Goal: Feedback & Contribution: Contribute content

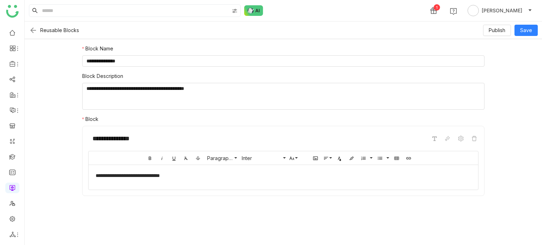
click at [33, 29] on img at bounding box center [33, 30] width 8 height 8
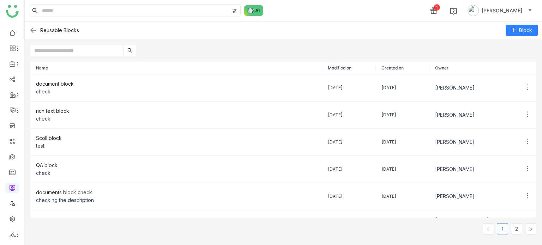
click at [165, 43] on div at bounding box center [283, 47] width 517 height 17
click at [0, 50] on ul at bounding box center [12, 134] width 24 height 222
click at [16, 185] on link at bounding box center [12, 188] width 6 height 6
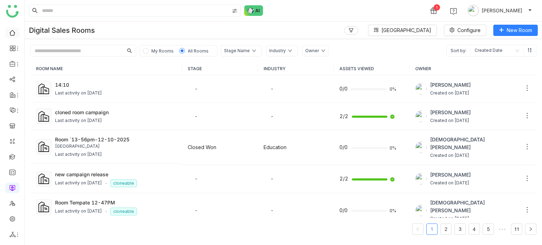
click at [9, 34] on link at bounding box center [12, 32] width 6 height 6
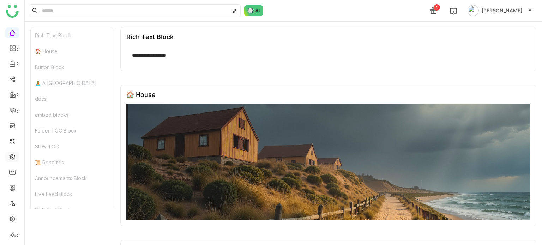
click at [13, 159] on link at bounding box center [12, 156] width 6 height 6
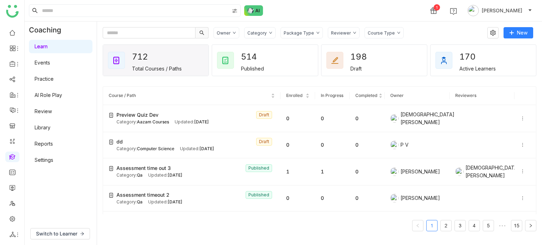
click at [50, 128] on link "Library" at bounding box center [43, 128] width 16 height 6
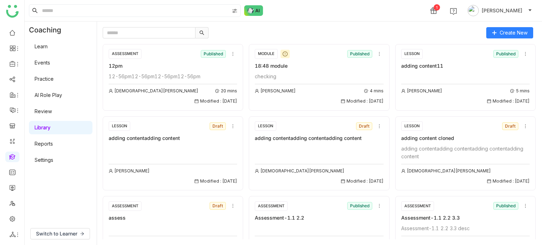
click at [12, 159] on link at bounding box center [12, 156] width 6 height 6
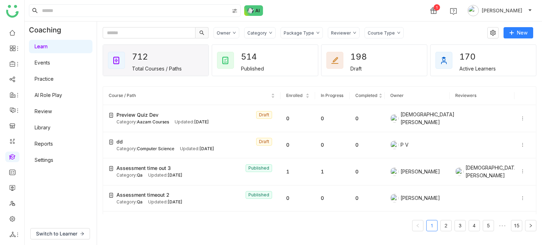
click at [15, 159] on link at bounding box center [12, 156] width 6 height 6
click at [12, 190] on link at bounding box center [12, 188] width 6 height 6
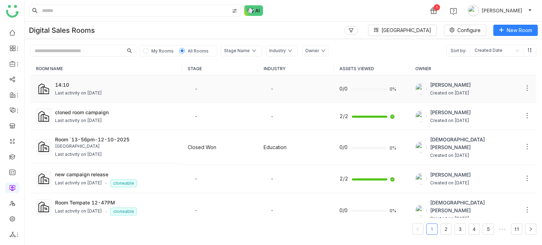
click at [78, 80] on td "14:10 Last activity on Sep 12, 2025" at bounding box center [106, 89] width 152 height 28
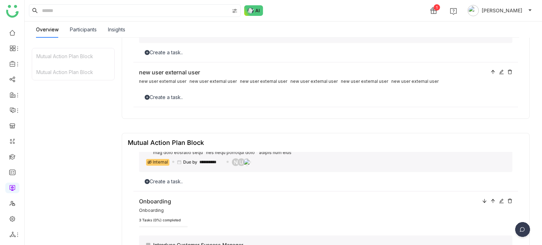
scroll to position [610, 0]
click at [9, 157] on link at bounding box center [12, 156] width 6 height 6
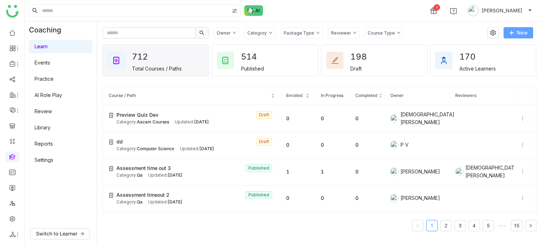
click at [518, 31] on span "New" at bounding box center [522, 33] width 11 height 8
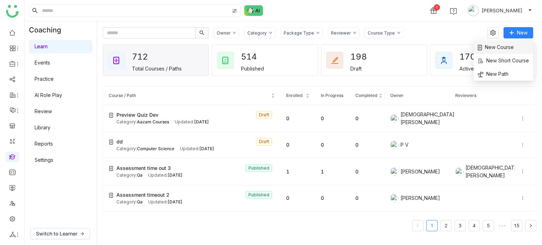
click at [500, 41] on li "New Course" at bounding box center [503, 47] width 60 height 13
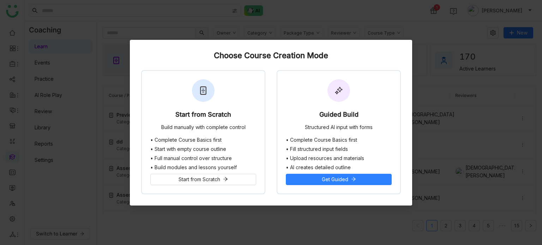
click at [221, 97] on div "Start from Scratch Build manually with complete control" at bounding box center [203, 104] width 123 height 66
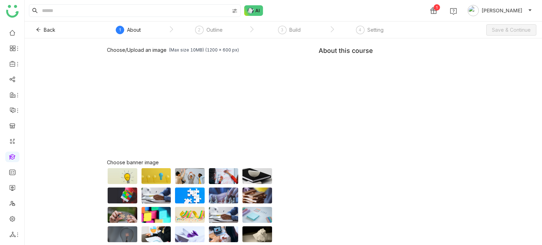
click at [390, 76] on div "Choose/Upload an image (Max size 10MB) (1200 x 600 px) Browse Image Choose bann…" at bounding box center [283, 160] width 353 height 227
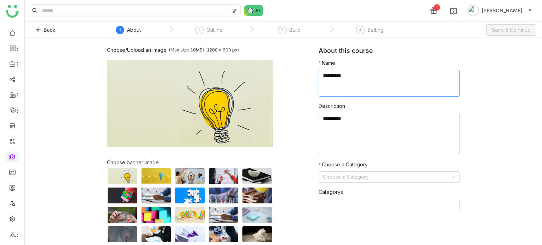
click at [390, 76] on textarea at bounding box center [389, 83] width 141 height 27
type textarea "**********"
type textarea "********"
type input "**"
click at [512, 34] on button "Save & Continue" at bounding box center [511, 29] width 50 height 11
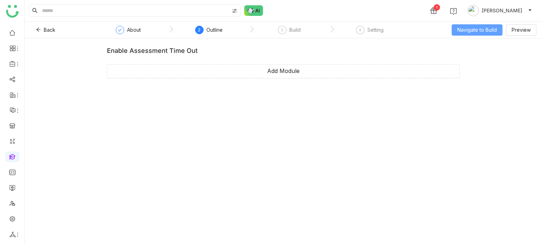
click at [490, 26] on span "Navigate to Build" at bounding box center [477, 30] width 40 height 8
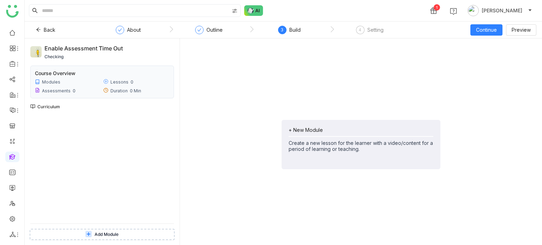
drag, startPoint x: 338, startPoint y: 1, endPoint x: 360, endPoint y: 50, distance: 54.1
click at [360, 50] on div "+ New Module Create a new lesson for the learner with a video/content for a per…" at bounding box center [361, 144] width 351 height 201
click at [309, 125] on div "+ New Module Create a new lesson for the learner with a video/content for a per…" at bounding box center [361, 144] width 159 height 49
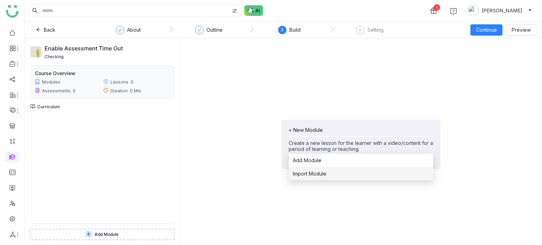
click at [312, 175] on span "Import Module" at bounding box center [310, 174] width 34 height 8
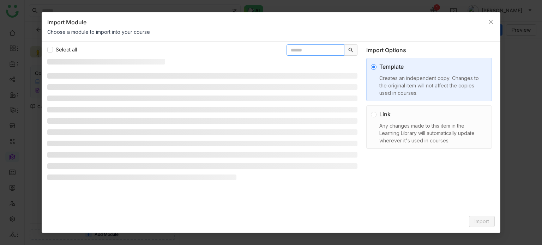
click at [306, 55] on input "text" at bounding box center [315, 49] width 58 height 11
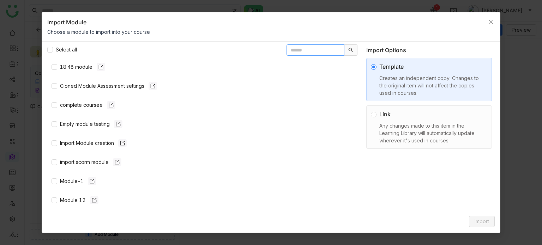
click at [296, 44] on input "text" at bounding box center [315, 49] width 58 height 11
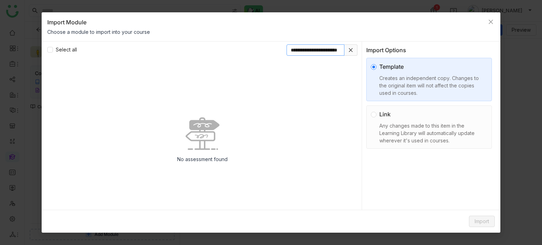
click at [312, 51] on input "**********" at bounding box center [315, 49] width 58 height 11
click at [315, 51] on input "**********" at bounding box center [315, 49] width 58 height 11
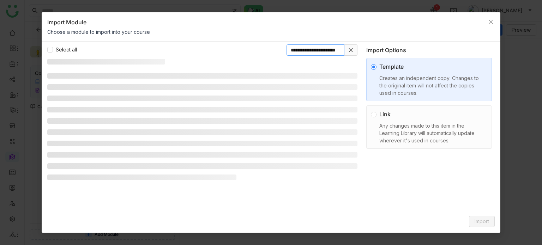
type input "**********"
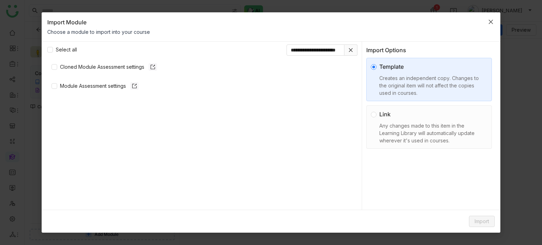
click at [490, 22] on icon "Close" at bounding box center [491, 22] width 6 height 6
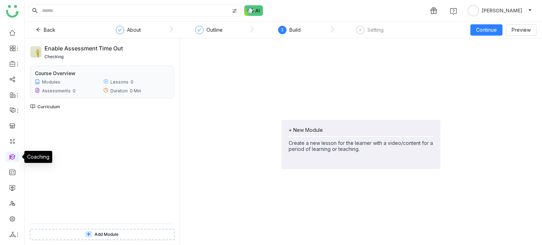
click at [13, 154] on link at bounding box center [12, 156] width 6 height 6
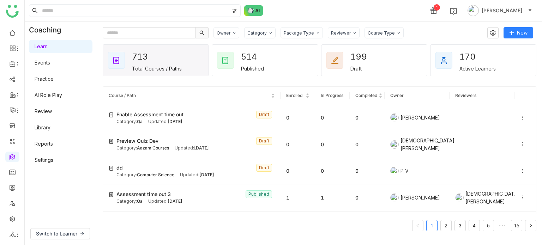
click at [41, 129] on link "Library" at bounding box center [43, 128] width 16 height 6
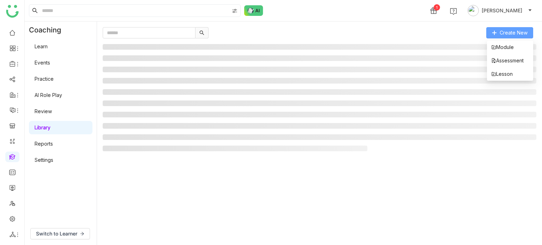
click at [517, 32] on span "Create New" at bounding box center [514, 33] width 28 height 8
click at [510, 62] on span "Assessment" at bounding box center [507, 61] width 32 height 8
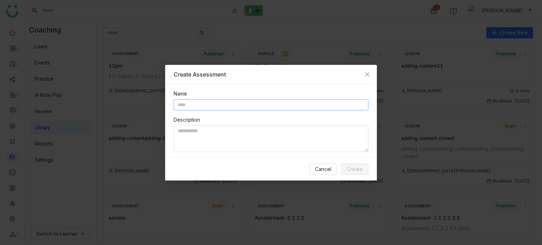
click at [237, 110] on input "text" at bounding box center [271, 104] width 195 height 11
type input "*"
type input "**********"
click at [360, 170] on span "Create" at bounding box center [355, 169] width 16 height 8
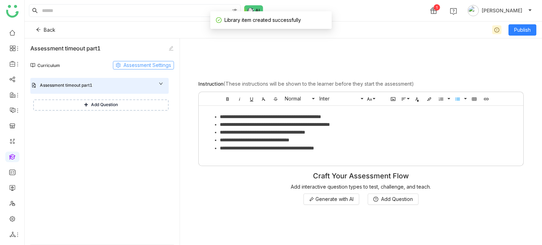
click at [159, 65] on span "Assessment Settings" at bounding box center [147, 65] width 48 height 8
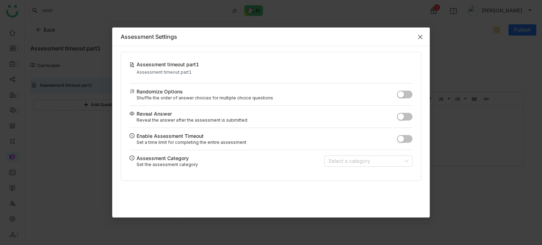
click at [420, 35] on icon "Close" at bounding box center [420, 37] width 6 height 6
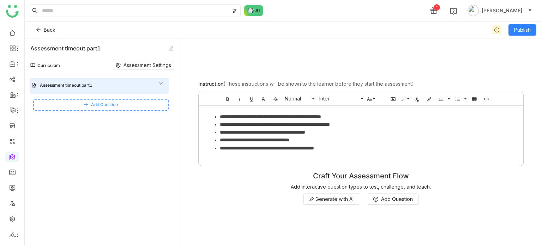
click at [91, 107] on span "Add Question" at bounding box center [104, 105] width 27 height 7
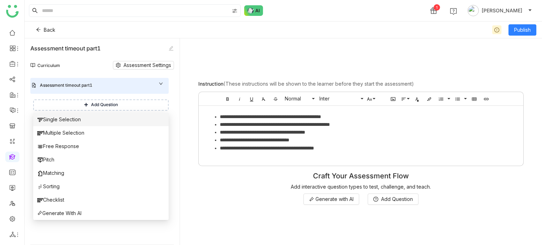
click at [95, 120] on li "Single Selection" at bounding box center [100, 119] width 135 height 13
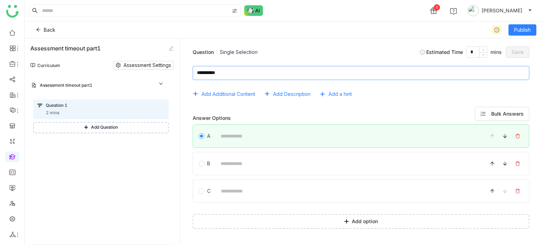
click at [246, 66] on div "Add Additional Content Add Description Add a hint Answer Options Bulk Answers A…" at bounding box center [361, 148] width 351 height 176
click at [247, 72] on textarea at bounding box center [361, 73] width 337 height 14
type textarea "*"
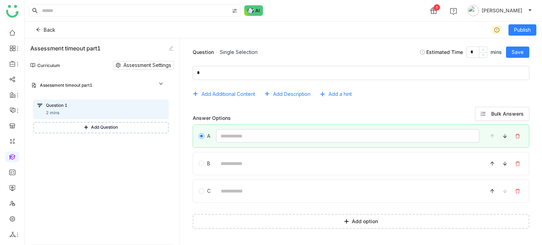
click at [232, 134] on input at bounding box center [348, 136] width 264 height 14
type input "*"
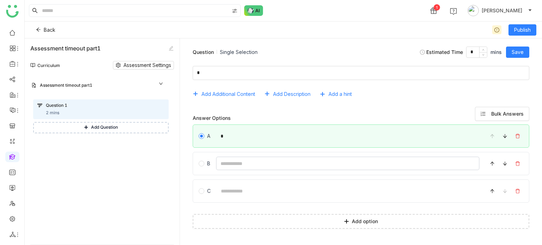
click at [229, 161] on input at bounding box center [348, 164] width 264 height 14
type input "*"
click at [524, 52] on span "Save" at bounding box center [518, 52] width 12 height 8
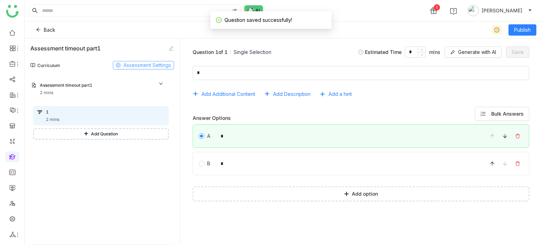
click at [151, 65] on span "Assessment Settings" at bounding box center [147, 65] width 48 height 8
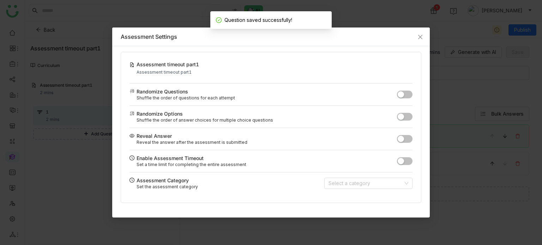
click at [405, 158] on button "button" at bounding box center [405, 161] width 16 height 8
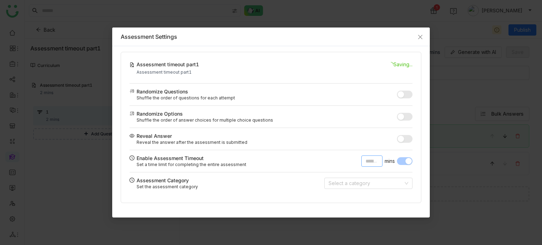
click at [367, 156] on input "*" at bounding box center [371, 161] width 21 height 11
click at [421, 39] on icon "Close" at bounding box center [420, 37] width 6 height 6
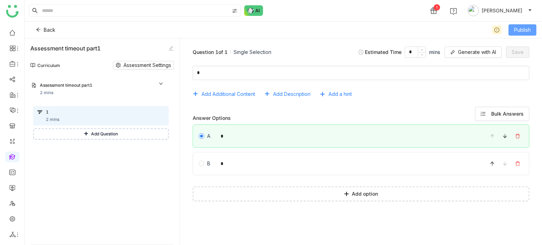
click at [515, 31] on span "Publish" at bounding box center [522, 30] width 17 height 8
click at [249, 72] on textarea at bounding box center [361, 73] width 337 height 14
type textarea "***"
drag, startPoint x: 519, startPoint y: 55, endPoint x: 515, endPoint y: 58, distance: 4.7
click at [519, 55] on span "Save" at bounding box center [518, 52] width 12 height 8
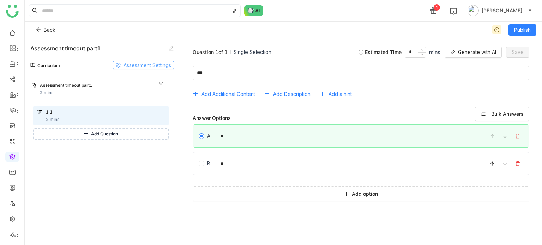
click at [156, 64] on span "Assessment Settings" at bounding box center [147, 65] width 48 height 8
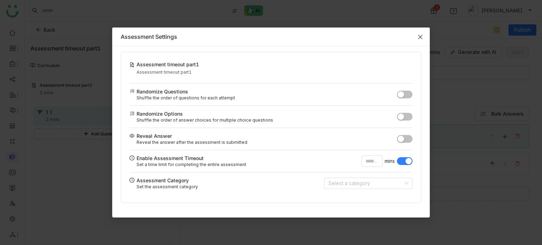
click at [420, 41] on span "Close" at bounding box center [420, 37] width 19 height 19
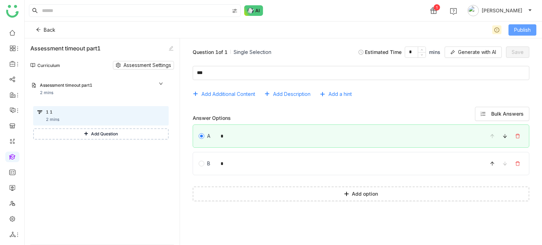
click at [525, 30] on span "Publish" at bounding box center [522, 30] width 17 height 8
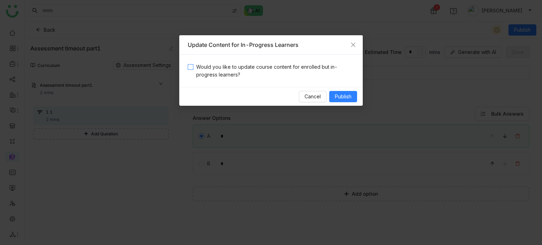
click at [295, 70] on span "Would you like to update course content for enrolled but in-progress learners?" at bounding box center [273, 71] width 161 height 16
click at [352, 90] on div "Cancel Publish" at bounding box center [270, 96] width 183 height 19
click at [351, 98] on span "Publish" at bounding box center [343, 97] width 17 height 8
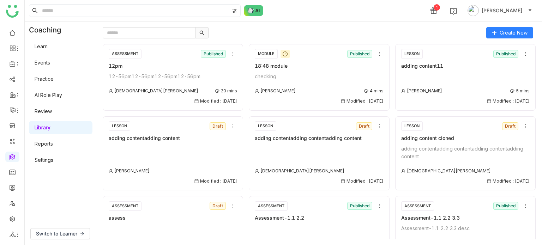
click at [159, 39] on gtmb-course-listing "ASSESSMENT Published 12pm 12-56pm12-56pm12-56pm12-56pm Vishnu Vardhan 20 mins M…" at bounding box center [320, 138] width 434 height 201
click at [165, 30] on input "text" at bounding box center [149, 32] width 93 height 11
type input "**********"
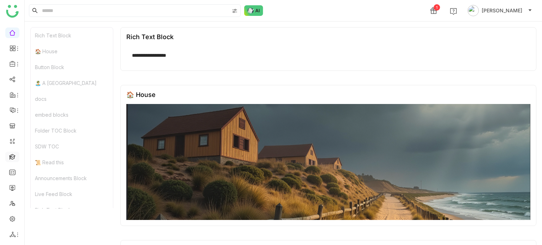
click at [13, 158] on link at bounding box center [12, 156] width 6 height 6
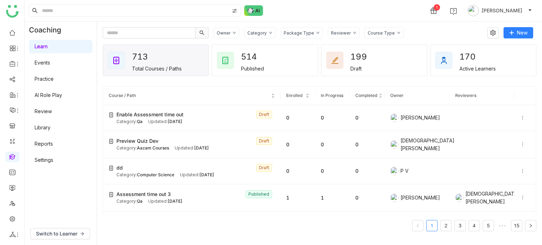
click at [50, 127] on link "Library" at bounding box center [43, 128] width 16 height 6
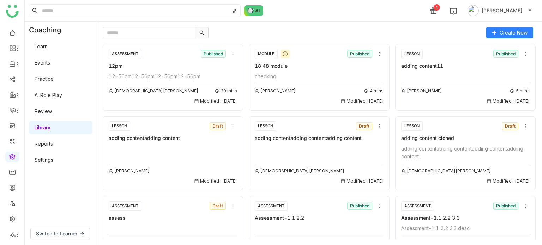
click at [48, 43] on link "Learn" at bounding box center [41, 46] width 13 height 6
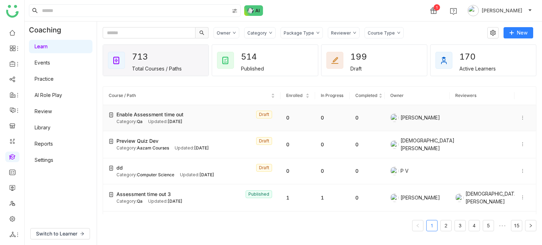
click at [154, 111] on span "Enable Assessment time out" at bounding box center [149, 115] width 67 height 8
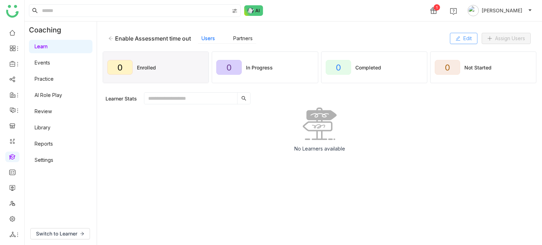
click at [463, 37] on span "Edit" at bounding box center [467, 39] width 8 height 8
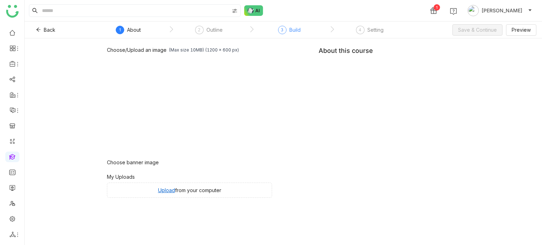
click at [293, 29] on div "Build" at bounding box center [294, 30] width 11 height 8
click at [207, 35] on div "2 Outline" at bounding box center [209, 32] width 28 height 13
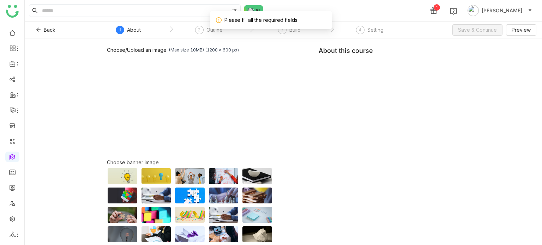
click at [134, 30] on div "About" at bounding box center [134, 30] width 14 height 8
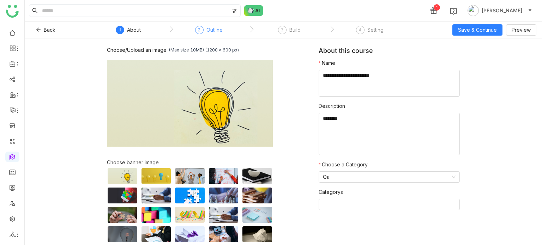
click at [209, 31] on div "Outline" at bounding box center [214, 30] width 16 height 8
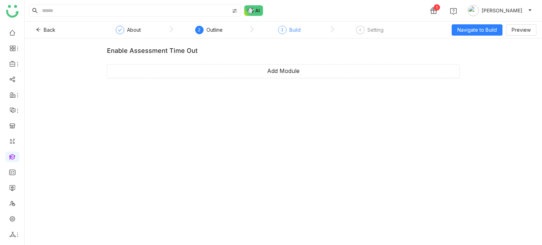
click at [284, 32] on div "3" at bounding box center [282, 30] width 8 height 8
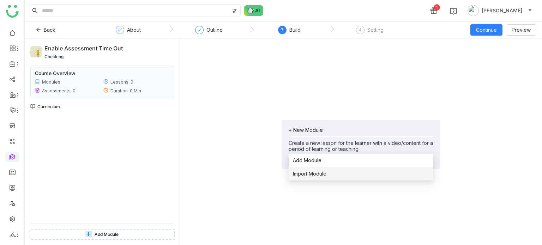
click at [332, 174] on li "Import Module" at bounding box center [361, 173] width 145 height 13
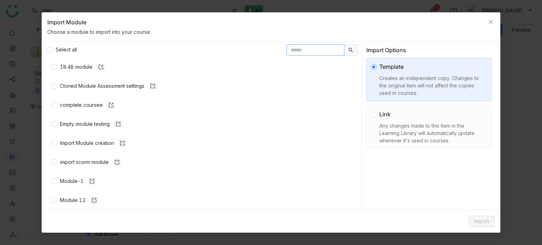
click at [315, 49] on input "text" at bounding box center [315, 49] width 58 height 11
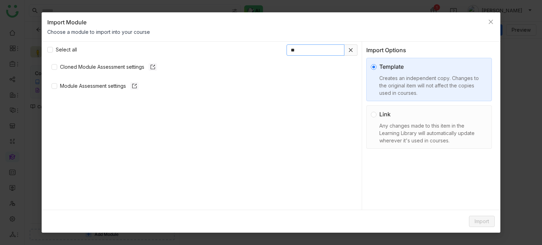
type input "*"
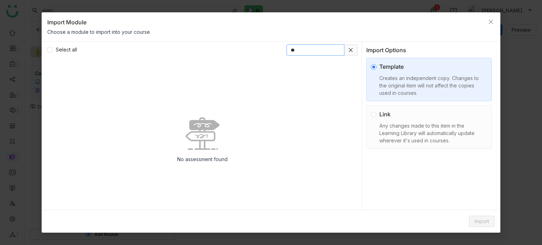
type input "*"
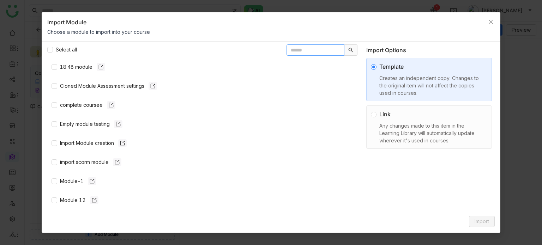
paste input "**********"
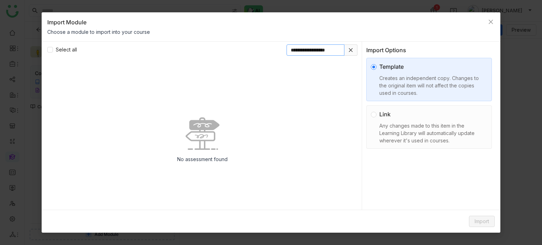
type input "**********"
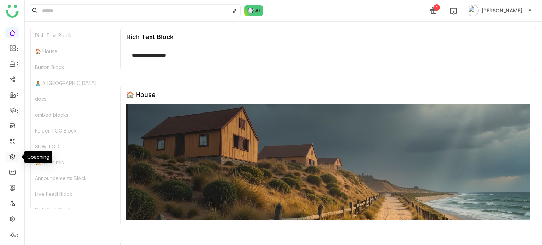
click at [14, 155] on link at bounding box center [12, 156] width 6 height 6
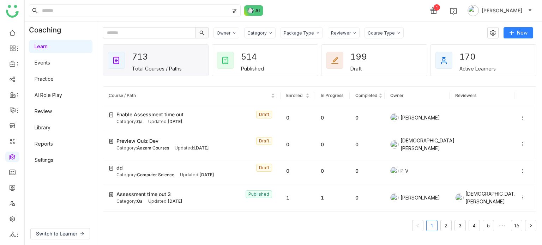
click at [50, 127] on link "Library" at bounding box center [43, 128] width 16 height 6
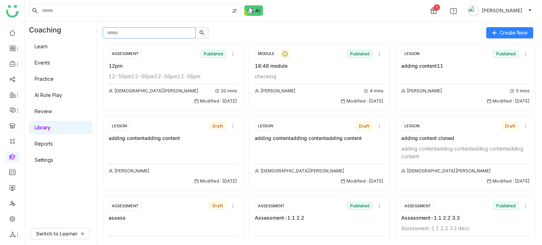
click at [159, 33] on input "text" at bounding box center [149, 32] width 93 height 11
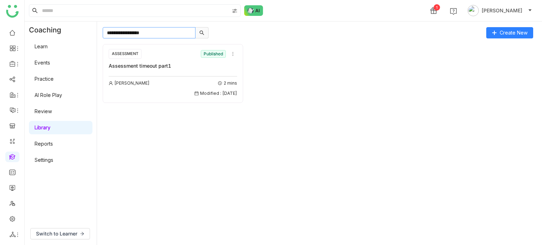
type input "**********"
drag, startPoint x: 174, startPoint y: 63, endPoint x: 107, endPoint y: 64, distance: 66.3
click at [107, 64] on div "ASSESSMENT Published Assessment timeout part1 [PERSON_NAME] 2 mins Modified : […" at bounding box center [173, 73] width 140 height 59
copy div "Assessment timeout part1"
click at [52, 35] on div "**********" at bounding box center [283, 134] width 517 height 224
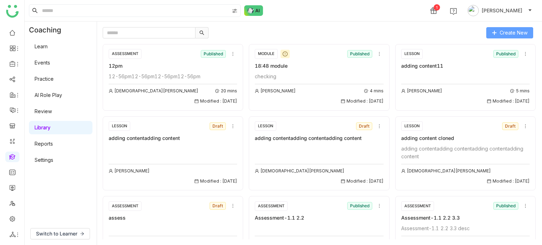
click at [519, 35] on span "Create New" at bounding box center [514, 33] width 28 height 8
click at [510, 28] on button "Create New" at bounding box center [509, 32] width 47 height 11
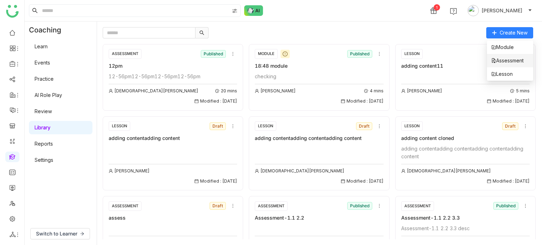
click at [505, 67] on li "Assessment" at bounding box center [510, 60] width 46 height 13
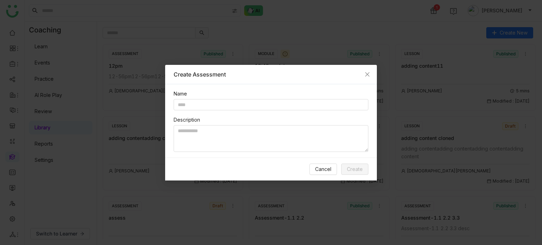
click at [236, 113] on div "Name Description" at bounding box center [271, 120] width 212 height 73
click at [240, 105] on input "text" at bounding box center [271, 104] width 195 height 11
type input "**********"
click at [360, 174] on button "Create" at bounding box center [354, 169] width 27 height 11
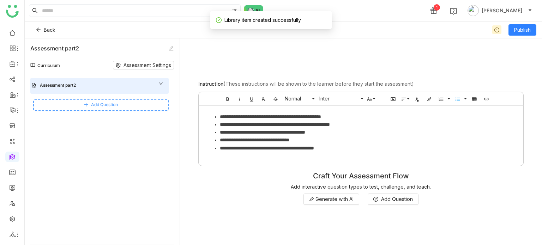
click at [138, 105] on button "Add Question" at bounding box center [100, 104] width 135 height 11
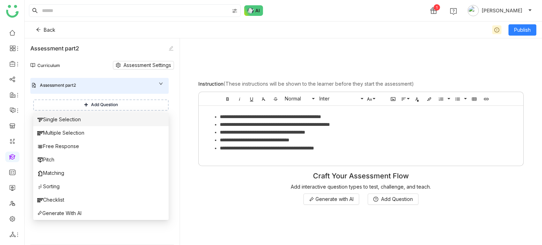
click at [109, 121] on li "Single Selection" at bounding box center [100, 119] width 135 height 13
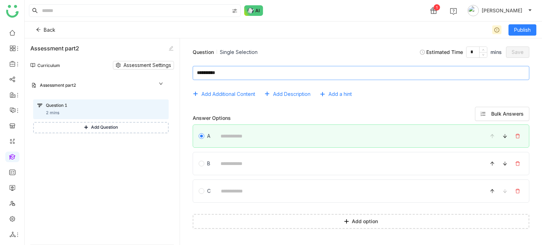
click at [289, 74] on textarea at bounding box center [361, 73] width 337 height 14
type textarea "**********"
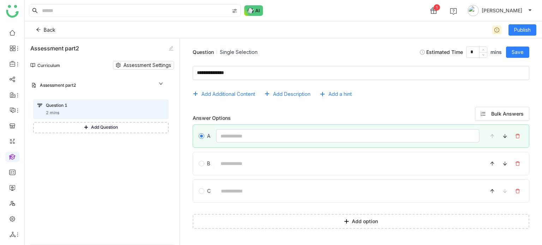
click at [255, 139] on input at bounding box center [348, 136] width 264 height 14
type input "*"
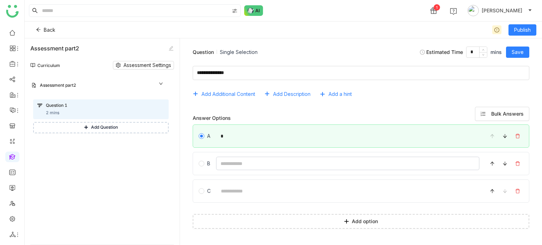
click at [232, 164] on input at bounding box center [348, 164] width 264 height 14
type input "*"
click at [233, 191] on input at bounding box center [347, 191] width 263 height 14
type input "*"
click at [521, 50] on span "Save" at bounding box center [518, 52] width 12 height 8
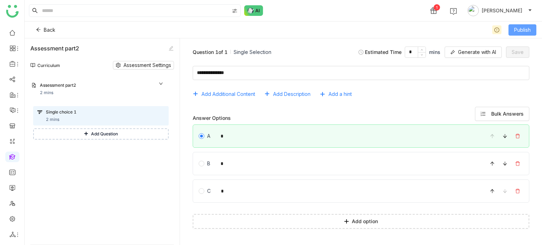
click at [528, 29] on span "Publish" at bounding box center [522, 30] width 17 height 8
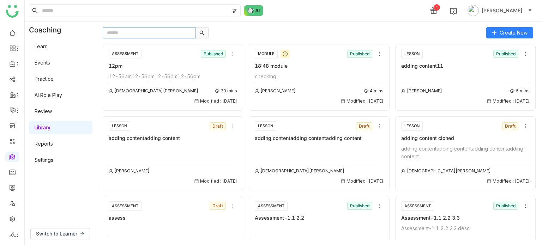
click at [165, 32] on input "text" at bounding box center [149, 32] width 93 height 11
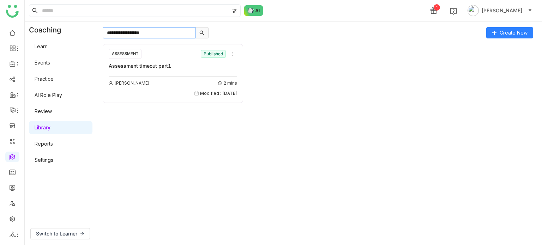
type input "**********"
click at [172, 63] on div "Assessment timeout part1" at bounding box center [173, 66] width 128 height 8
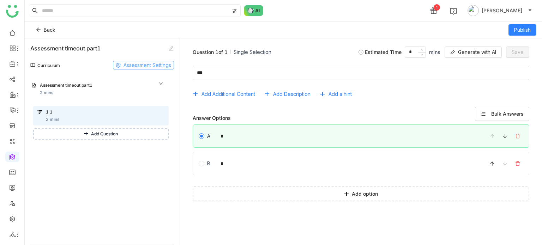
click at [157, 65] on span "Assessment Settings" at bounding box center [147, 65] width 48 height 8
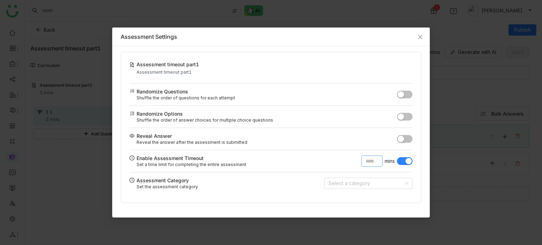
click at [373, 159] on input "*" at bounding box center [371, 161] width 21 height 11
type input "**"
click at [417, 37] on icon "Close" at bounding box center [420, 37] width 6 height 6
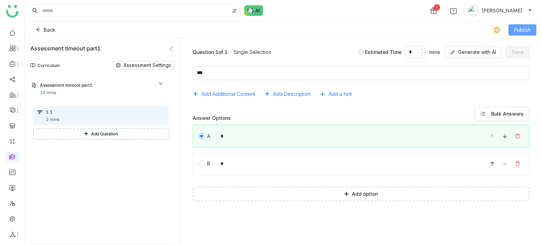
click at [515, 31] on span "Publish" at bounding box center [522, 30] width 17 height 8
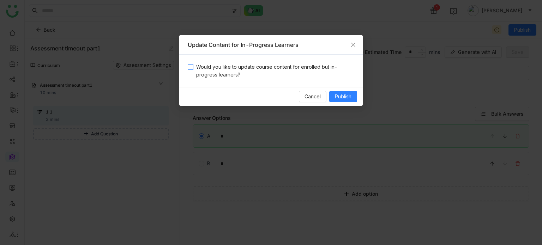
click at [279, 67] on span "Would you like to update course content for enrolled but in-progress learners?" at bounding box center [273, 71] width 161 height 16
click at [340, 92] on button "Publish" at bounding box center [343, 96] width 28 height 11
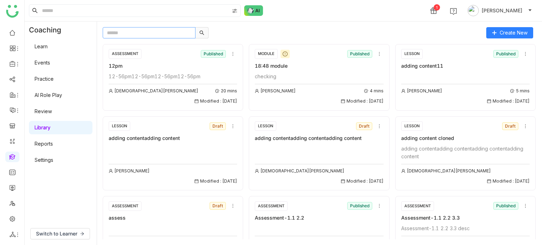
click at [141, 31] on input "text" at bounding box center [149, 32] width 93 height 11
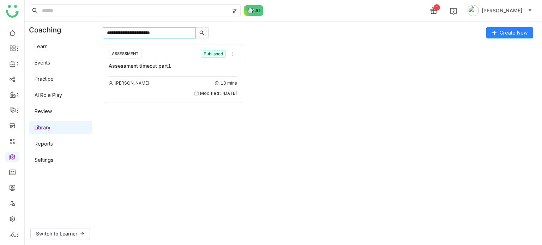
type input "**********"
click at [157, 63] on div "Assessment timeout part1" at bounding box center [173, 66] width 128 height 8
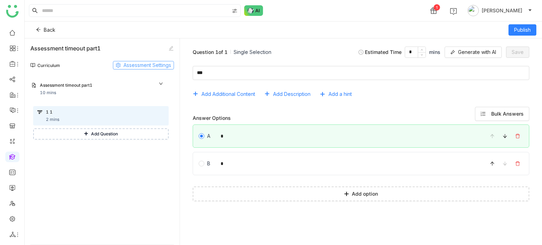
click at [157, 63] on span "Assessment Settings" at bounding box center [147, 65] width 48 height 8
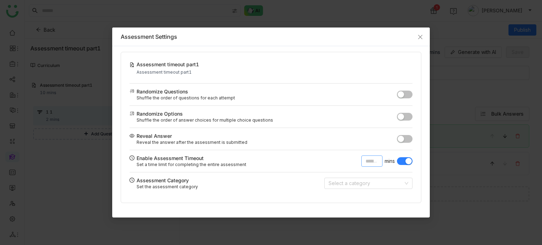
click at [373, 159] on input "**" at bounding box center [371, 161] width 21 height 11
type input "**"
click at [423, 35] on span "Close" at bounding box center [420, 37] width 19 height 19
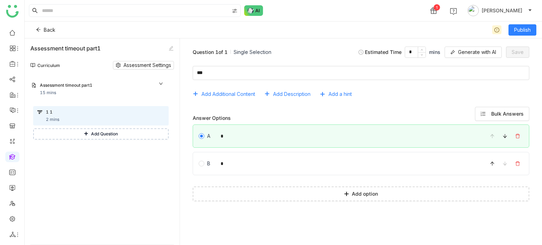
click at [528, 38] on div "Back Publish" at bounding box center [283, 30] width 517 height 17
click at [530, 30] on span "Publish" at bounding box center [522, 30] width 17 height 8
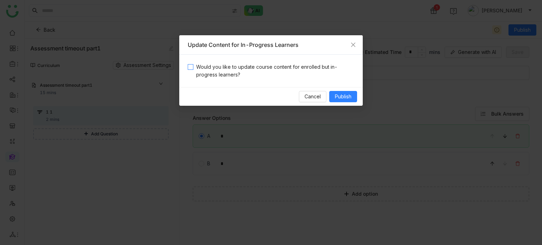
click at [299, 68] on span "Would you like to update course content for enrolled but in-progress learners?" at bounding box center [273, 71] width 161 height 16
click at [335, 98] on span "Publish" at bounding box center [343, 97] width 17 height 8
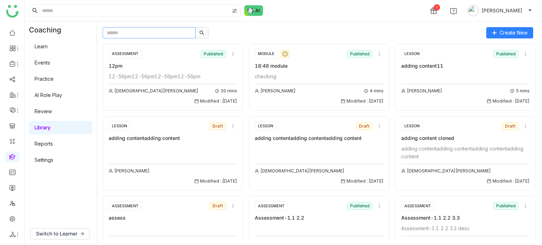
click at [179, 35] on input "text" at bounding box center [149, 32] width 93 height 11
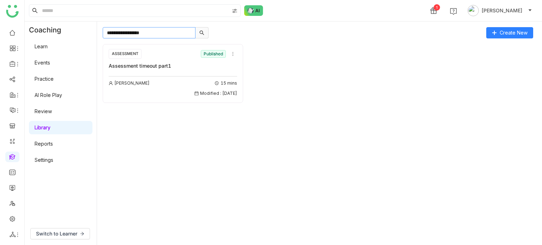
type input "**********"
click at [169, 65] on div "Assessment timeout part1" at bounding box center [173, 66] width 128 height 8
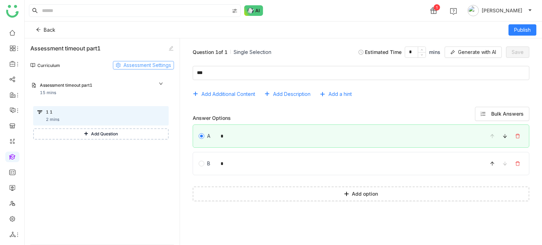
click at [150, 67] on span "Assessment Settings" at bounding box center [147, 65] width 48 height 8
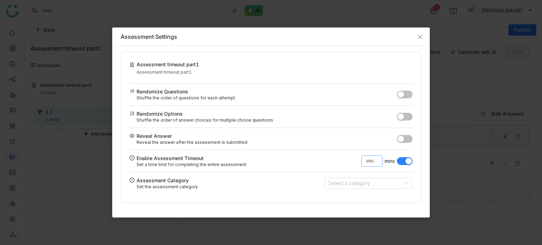
click at [375, 164] on input "**" at bounding box center [371, 161] width 21 height 11
type input "*"
type input "**"
click at [423, 32] on span "Close" at bounding box center [420, 37] width 19 height 19
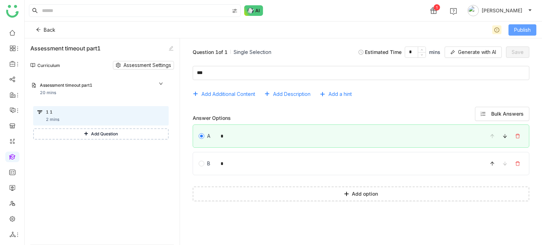
click at [530, 35] on button "Publish" at bounding box center [522, 29] width 28 height 11
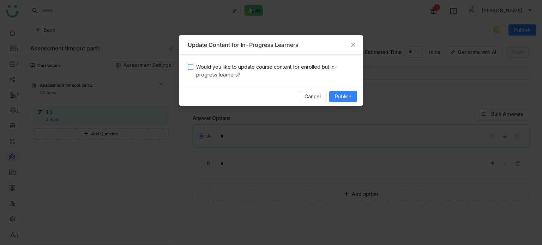
click at [282, 68] on span "Would you like to update course content for enrolled but in-progress learners?" at bounding box center [273, 71] width 161 height 16
click at [337, 93] on span "Publish" at bounding box center [343, 97] width 17 height 8
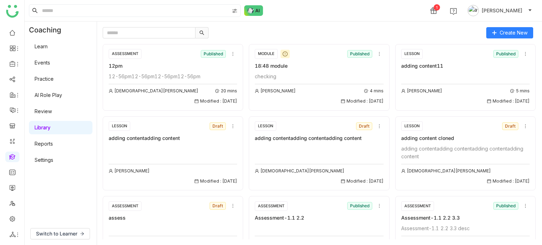
click at [526, 9] on button "[PERSON_NAME]" at bounding box center [499, 10] width 67 height 11
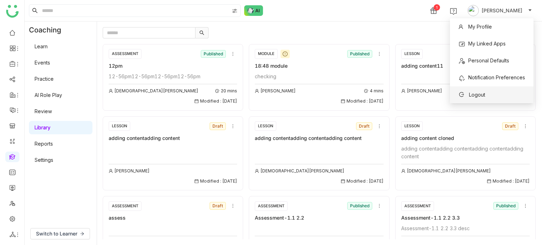
click at [493, 96] on li "Logout" at bounding box center [492, 94] width 84 height 17
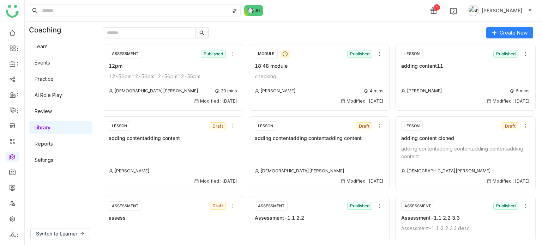
click at [513, 12] on span "[PERSON_NAME]" at bounding box center [502, 11] width 41 height 8
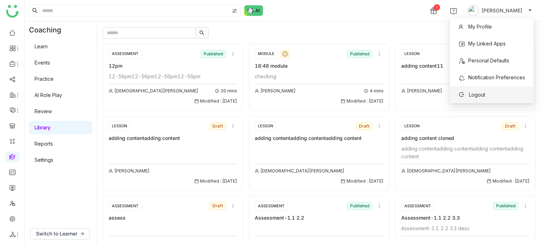
click at [479, 94] on span "Logout" at bounding box center [477, 95] width 16 height 6
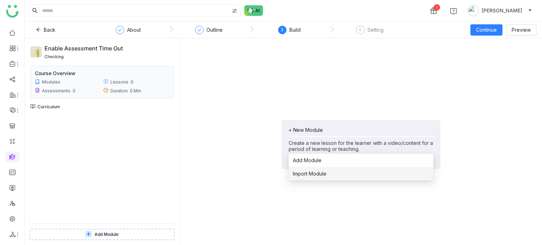
click at [320, 172] on span "Import Module" at bounding box center [310, 174] width 34 height 8
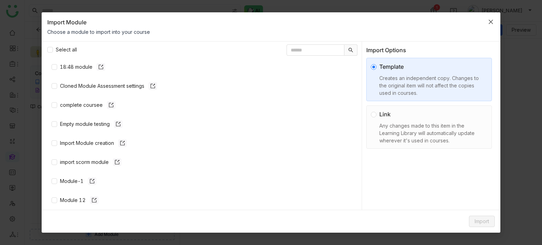
click at [495, 29] on span "Close" at bounding box center [490, 21] width 19 height 19
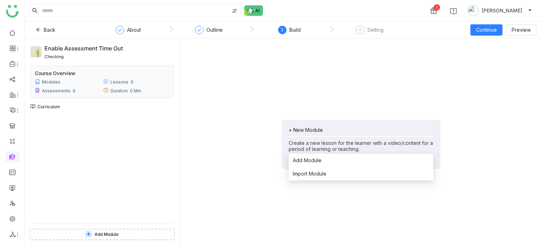
click at [324, 132] on div "+ New Module" at bounding box center [361, 130] width 145 height 6
click at [319, 176] on span "Import Module" at bounding box center [310, 174] width 34 height 8
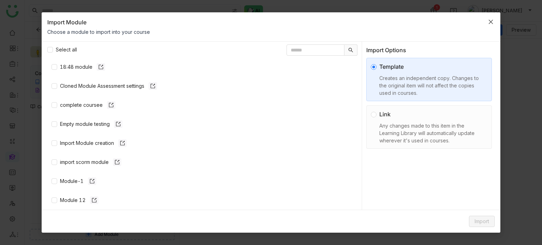
click at [491, 21] on icon "Close" at bounding box center [491, 22] width 4 height 4
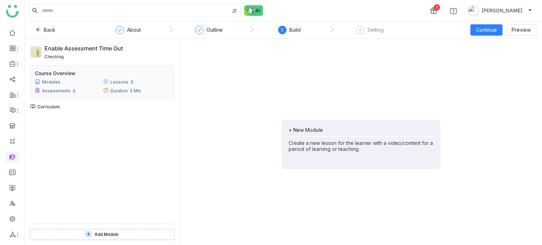
click at [316, 121] on div "+ New Module Create a new lesson for the learner with a video/content for a per…" at bounding box center [361, 144] width 159 height 49
click at [312, 162] on span "Add Module" at bounding box center [307, 161] width 29 height 8
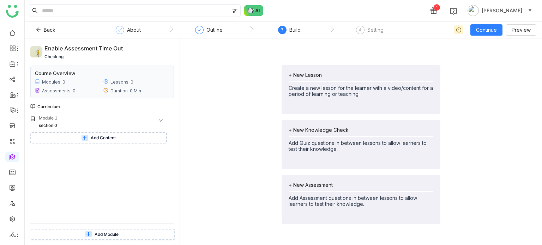
click at [106, 138] on span "Add Content" at bounding box center [103, 138] width 25 height 7
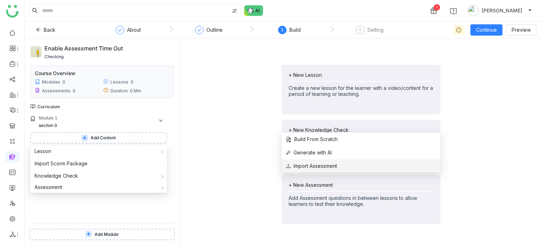
click at [314, 167] on span "Import Assessment" at bounding box center [311, 166] width 51 height 8
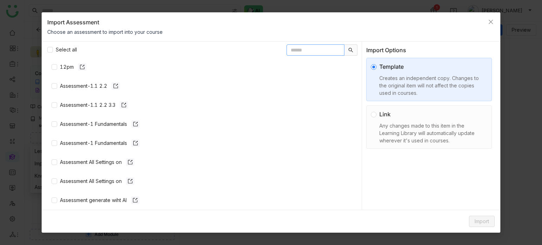
click at [294, 52] on input "text" at bounding box center [315, 49] width 58 height 11
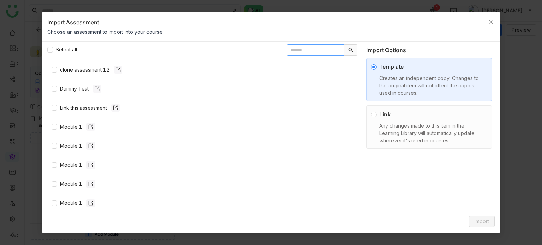
scroll to position [255, 0]
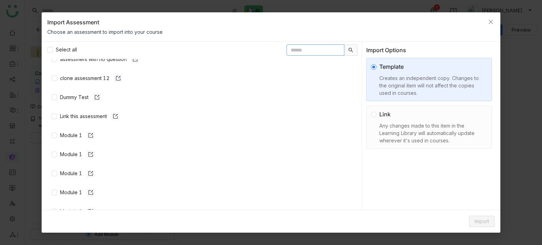
click at [300, 49] on input "text" at bounding box center [315, 49] width 58 height 11
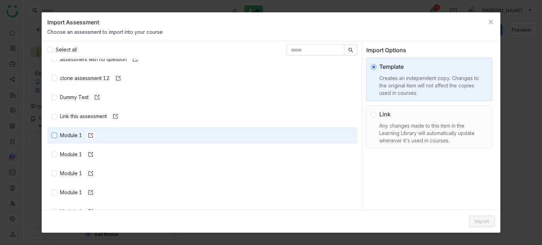
click at [58, 133] on span "Module 1" at bounding box center [207, 136] width 300 height 8
click at [485, 219] on span "Import" at bounding box center [482, 222] width 14 height 8
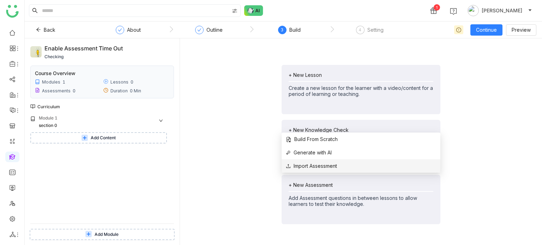
click at [328, 161] on li "Import Assessment" at bounding box center [361, 165] width 159 height 13
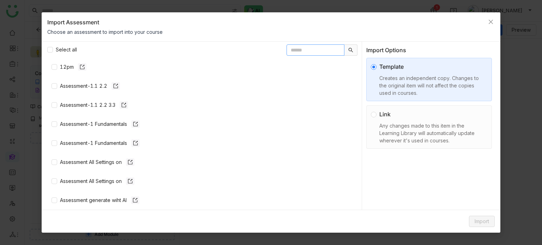
click at [301, 52] on input "text" at bounding box center [315, 49] width 58 height 11
type input "*"
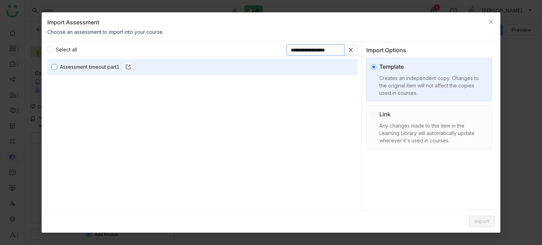
type input "**********"
click at [481, 218] on span "Import" at bounding box center [482, 222] width 14 height 8
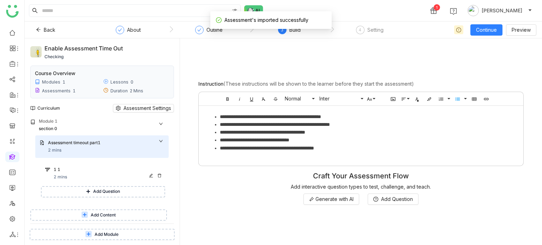
click at [107, 174] on div "1 1" at bounding box center [109, 170] width 111 height 7
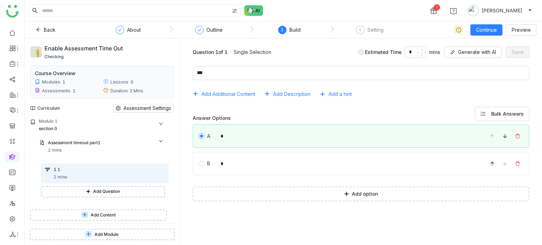
click at [159, 113] on div "Curriculum Assessment Settings" at bounding box center [102, 108] width 144 height 20
click at [161, 111] on span "Assessment Settings" at bounding box center [147, 108] width 48 height 8
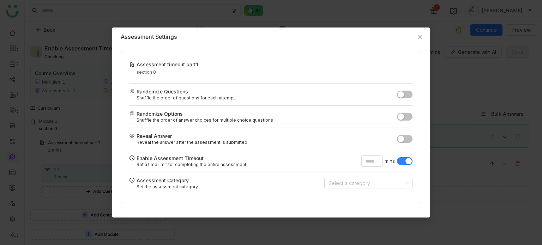
click at [478, 69] on nz-modal-container "Assessment Settings Assessment timeout part1 section 0 Randomize Questions Shuf…" at bounding box center [271, 122] width 542 height 245
click at [424, 38] on span "Close" at bounding box center [420, 37] width 19 height 19
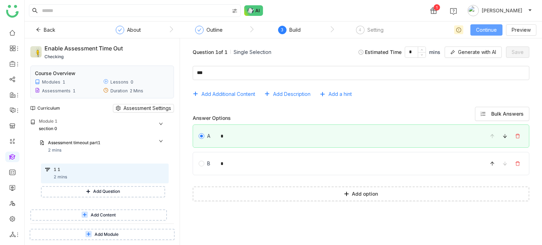
click at [484, 33] on span "Continue" at bounding box center [486, 30] width 21 height 8
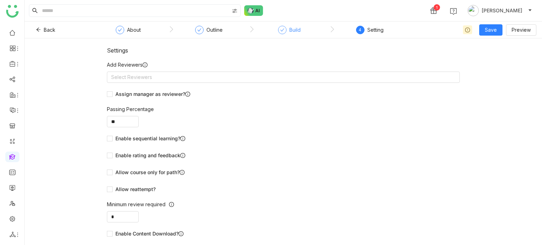
click at [291, 30] on div "Build" at bounding box center [294, 30] width 11 height 8
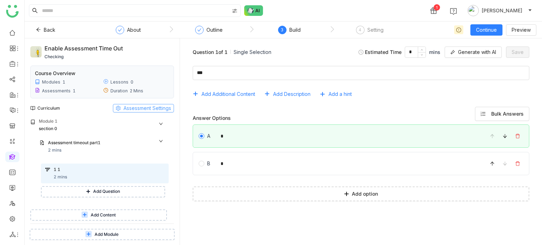
click at [146, 108] on span "Assessment Settings" at bounding box center [147, 108] width 48 height 8
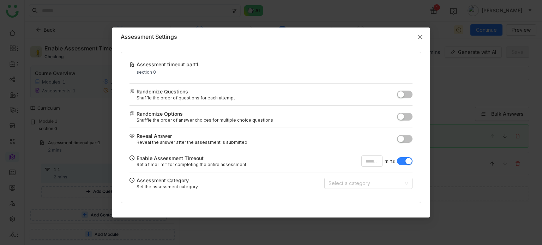
click at [419, 32] on span "Close" at bounding box center [420, 37] width 19 height 19
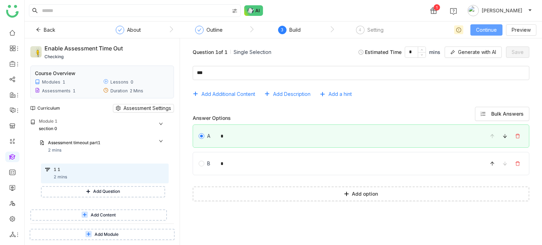
click at [501, 32] on button "Continue" at bounding box center [486, 29] width 32 height 11
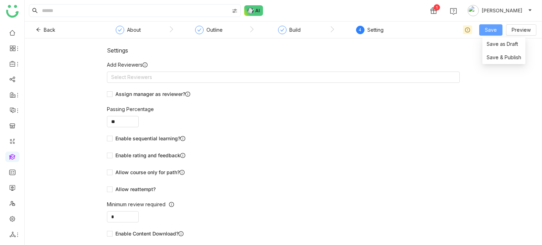
click at [501, 32] on button "Save" at bounding box center [490, 29] width 23 height 11
click at [503, 55] on span "Save & Publish" at bounding box center [504, 58] width 35 height 8
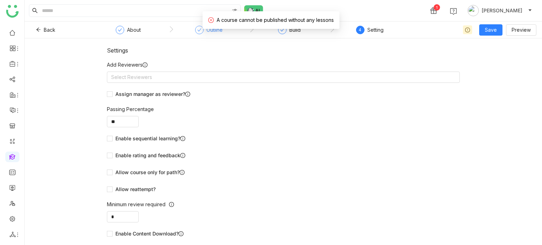
click at [201, 31] on icon at bounding box center [199, 30] width 4 height 4
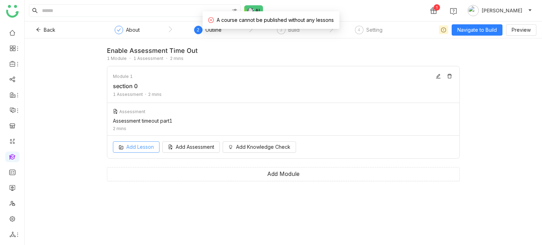
click at [149, 149] on span "Add Lesson" at bounding box center [140, 147] width 28 height 8
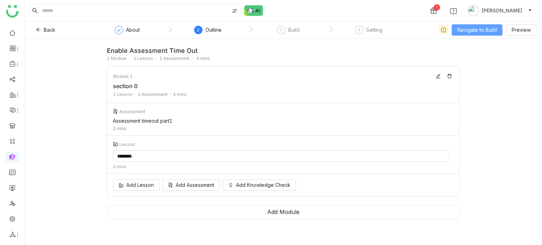
click at [488, 31] on span "Navigate to Build" at bounding box center [477, 30] width 40 height 8
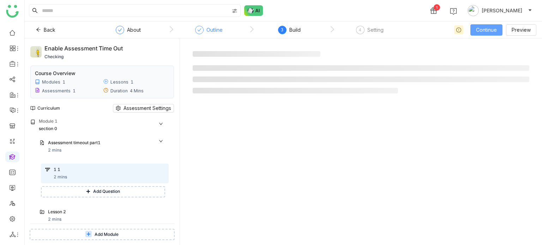
click at [489, 31] on span "Continue" at bounding box center [486, 30] width 21 height 8
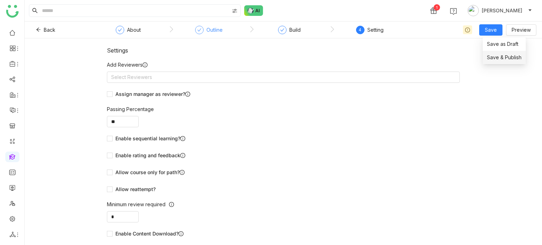
click at [495, 56] on span "Save & Publish" at bounding box center [504, 58] width 35 height 8
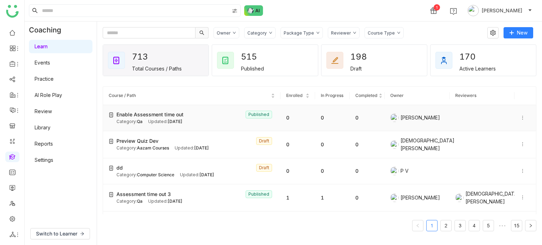
click at [152, 123] on div "Updated: Sep 12, 2025" at bounding box center [165, 122] width 34 height 7
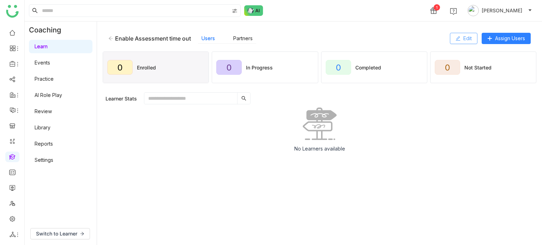
click at [472, 37] on button "Edit" at bounding box center [464, 38] width 28 height 11
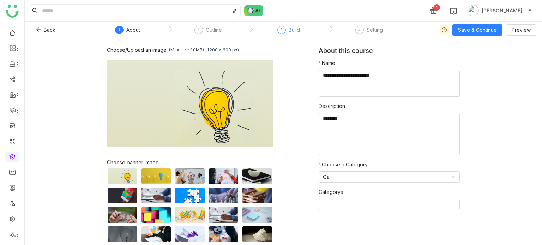
click at [286, 32] on div "3 Build" at bounding box center [288, 32] width 23 height 13
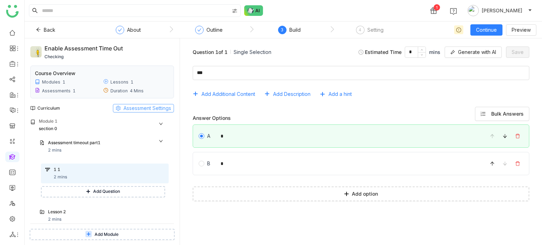
click at [132, 110] on span "Assessment Settings" at bounding box center [147, 108] width 48 height 8
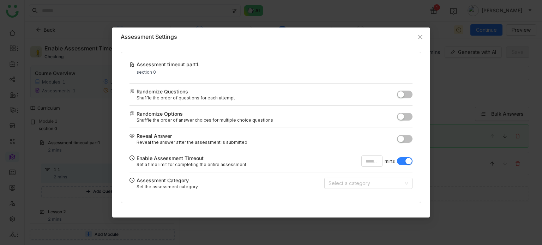
click at [387, 17] on nz-modal-container "Assessment Settings Assessment timeout part1 section 0 Randomize Questions Shuf…" at bounding box center [271, 122] width 542 height 245
click at [182, 16] on nz-modal-container "Assessment Settings Assessment timeout part1 section 0 Randomize Questions Shuf…" at bounding box center [271, 122] width 542 height 245
click at [418, 34] on icon "Close" at bounding box center [420, 37] width 6 height 6
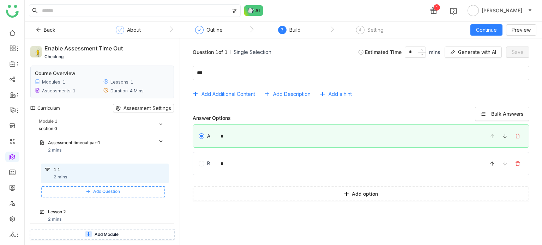
scroll to position [19, 0]
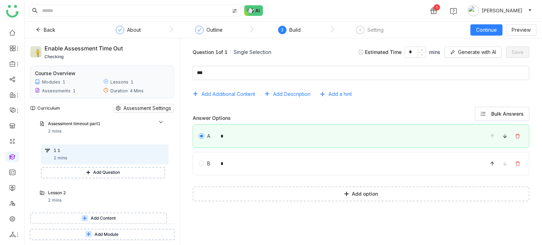
click at [120, 232] on button "Add Module" at bounding box center [102, 234] width 145 height 11
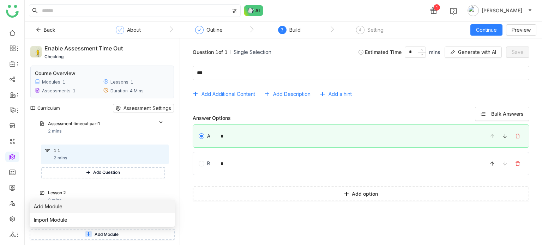
click at [111, 209] on li "Add Module" at bounding box center [102, 206] width 145 height 13
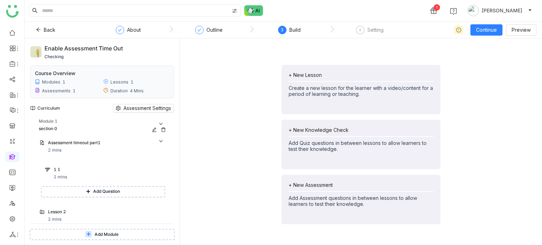
click at [164, 127] on icon at bounding box center [163, 129] width 4 height 5
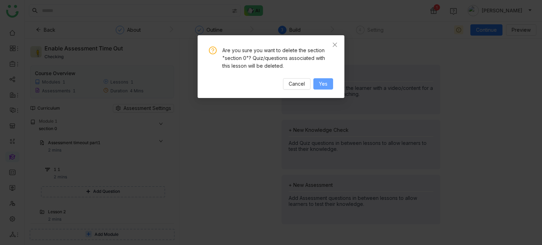
click at [321, 79] on button "Yes" at bounding box center [323, 83] width 20 height 11
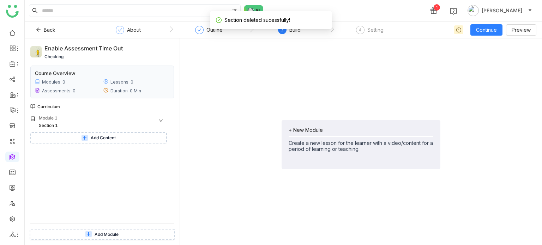
click at [126, 134] on button "Add Content" at bounding box center [98, 137] width 137 height 11
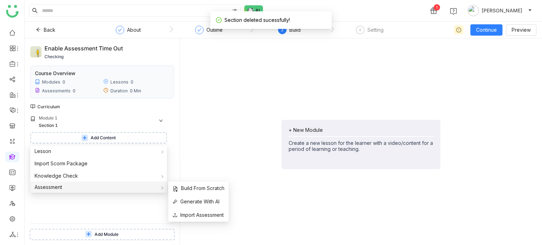
click at [114, 188] on div "Assessment" at bounding box center [98, 187] width 137 height 11
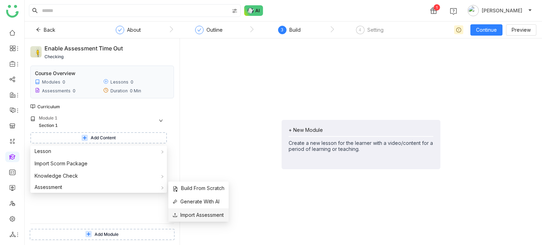
click at [189, 213] on span "Import Assessment" at bounding box center [198, 215] width 51 height 8
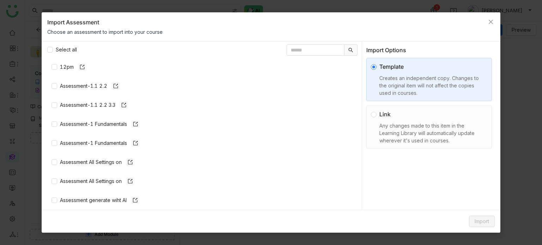
click at [402, 116] on div "Link" at bounding box center [431, 114] width 105 height 8
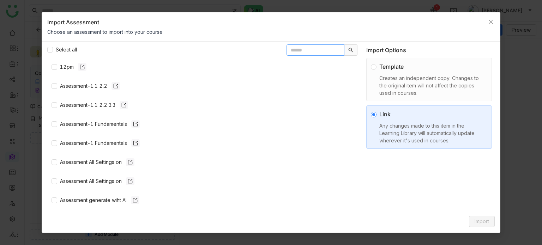
click at [287, 46] on input "text" at bounding box center [315, 49] width 58 height 11
type input "*"
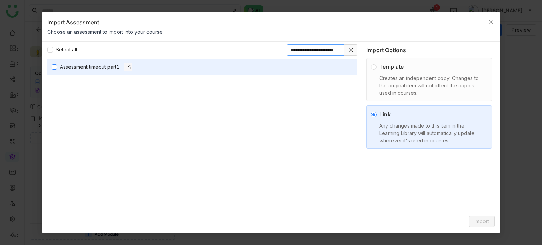
type input "**********"
click at [58, 68] on span "Assessment timeout part1" at bounding box center [207, 67] width 300 height 8
click at [484, 220] on span "Import" at bounding box center [482, 222] width 14 height 8
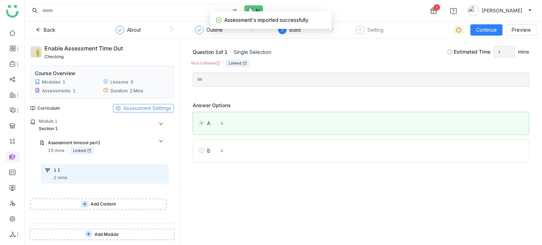
click at [156, 109] on span "Assessment Settings" at bounding box center [147, 108] width 48 height 8
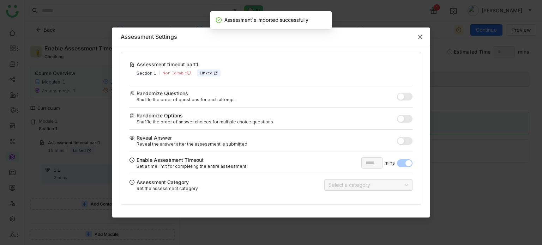
click at [423, 32] on span "Close" at bounding box center [420, 37] width 19 height 19
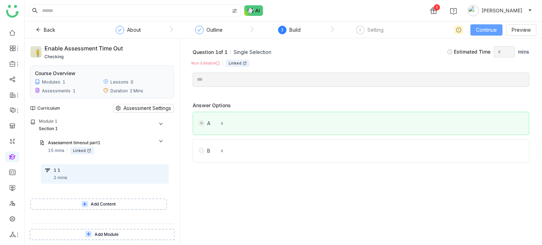
click at [478, 27] on span "Continue" at bounding box center [486, 30] width 21 height 8
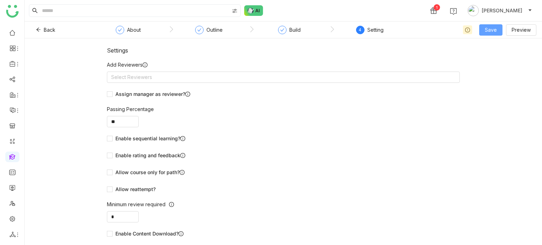
click at [496, 32] on span "Save" at bounding box center [491, 30] width 12 height 8
click at [490, 62] on li "Save & Publish" at bounding box center [502, 57] width 43 height 13
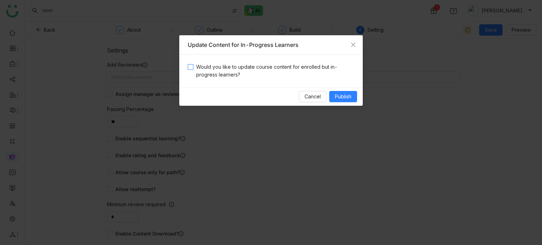
click at [301, 66] on span "Would you like to update course content for enrolled but in-progress learners?" at bounding box center [273, 71] width 161 height 16
click at [341, 100] on span "Publish" at bounding box center [343, 97] width 17 height 8
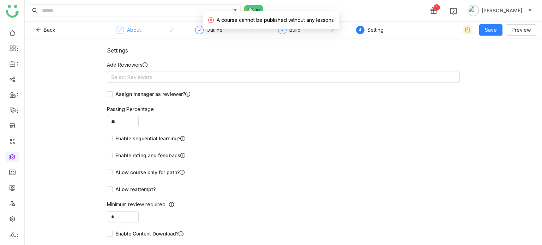
click at [128, 37] on div "About" at bounding box center [128, 32] width 25 height 13
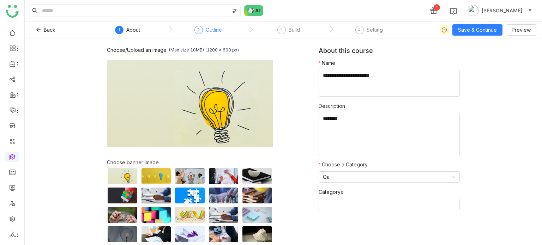
click at [210, 35] on div "2 Outline" at bounding box center [208, 32] width 28 height 13
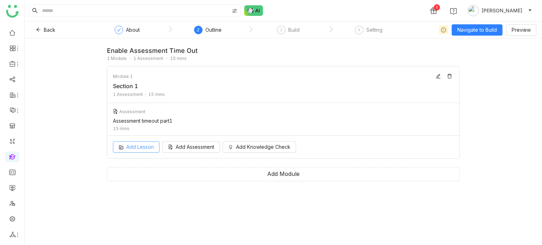
click at [133, 146] on span "Add Lesson" at bounding box center [140, 147] width 28 height 8
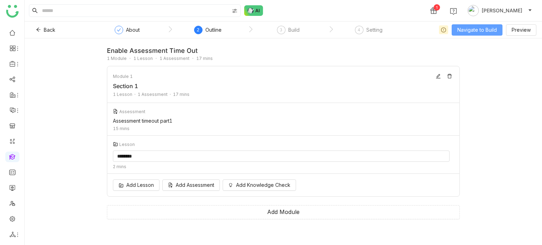
click at [490, 31] on span "Navigate to Build" at bounding box center [477, 30] width 40 height 8
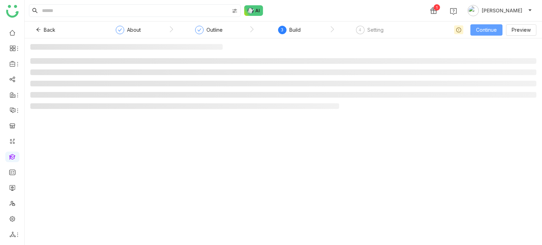
click at [490, 31] on span "Continue" at bounding box center [486, 30] width 21 height 8
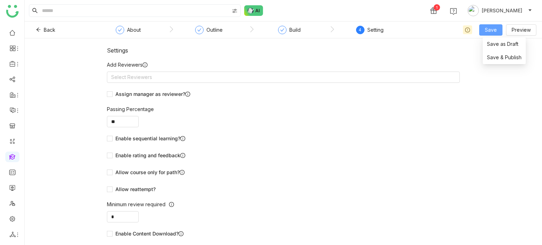
click at [490, 31] on span "Save" at bounding box center [491, 30] width 12 height 8
click at [495, 58] on span "Save & Publish" at bounding box center [504, 58] width 35 height 8
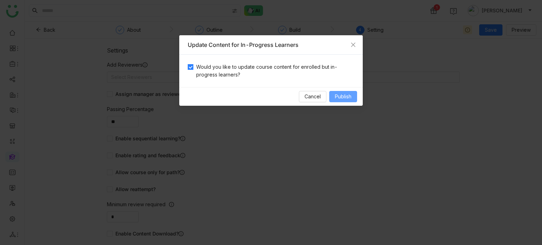
click at [342, 97] on span "Publish" at bounding box center [343, 97] width 17 height 8
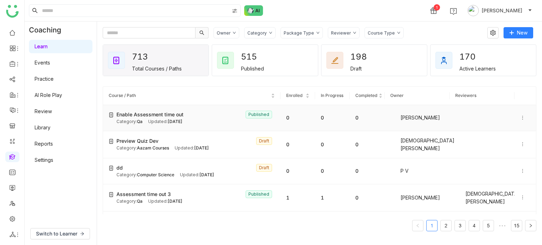
click at [520, 119] on icon at bounding box center [522, 117] width 5 height 5
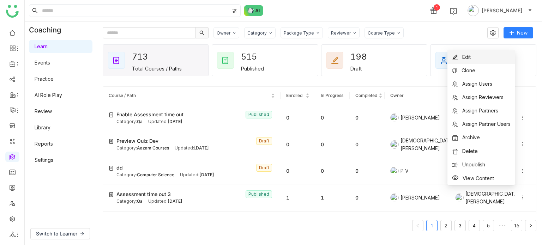
click at [481, 56] on li "Edit" at bounding box center [480, 56] width 67 height 13
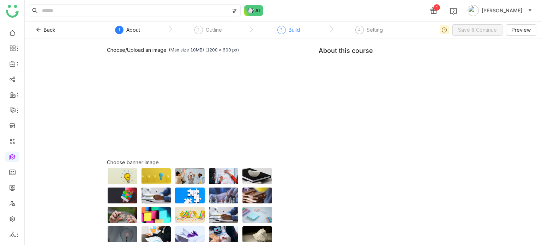
click at [294, 29] on div "Build" at bounding box center [294, 30] width 11 height 8
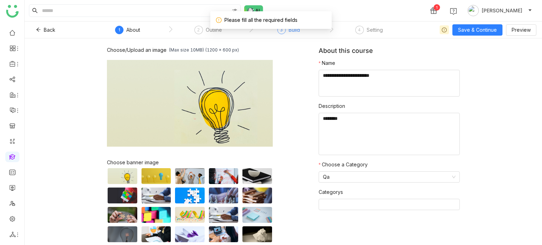
click at [292, 34] on div "3 Build" at bounding box center [288, 32] width 23 height 13
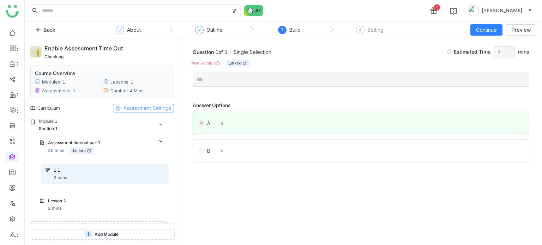
click at [154, 107] on span "Assessment Settings" at bounding box center [147, 108] width 48 height 8
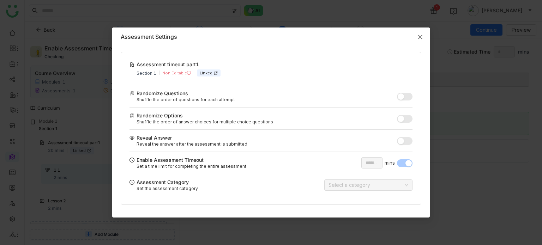
click at [425, 40] on span "Close" at bounding box center [420, 37] width 19 height 19
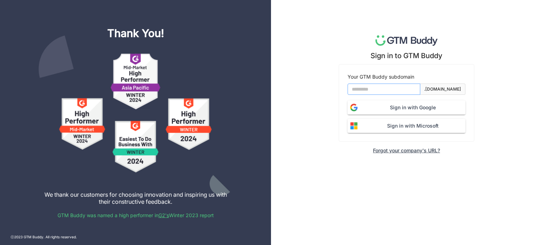
click at [401, 90] on input at bounding box center [384, 89] width 73 height 11
type input "*******"
click at [406, 107] on span "Sign in with Google" at bounding box center [412, 108] width 105 height 8
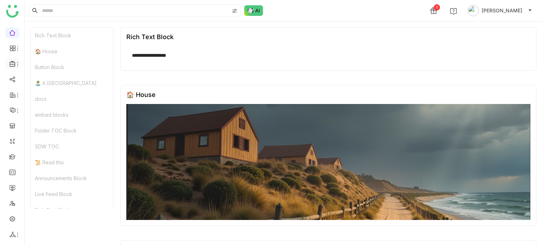
click at [13, 60] on li at bounding box center [12, 64] width 14 height 11
click at [13, 64] on icon at bounding box center [13, 64] width 6 height 6
click at [35, 104] on link "Library" at bounding box center [49, 104] width 46 height 5
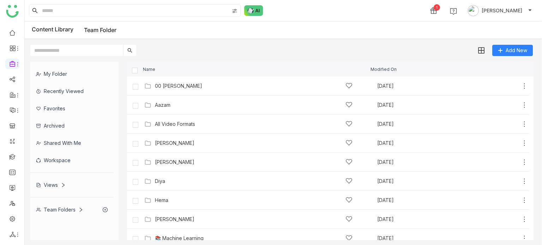
click at [188, 84] on div "00 [PERSON_NAME]" at bounding box center [254, 85] width 198 height 7
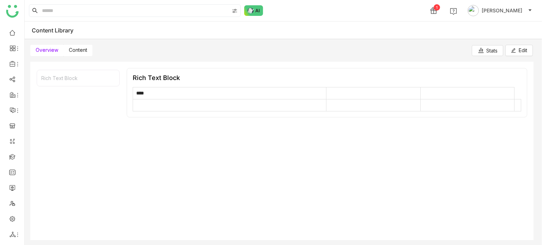
click at [84, 49] on span "Content" at bounding box center [78, 50] width 18 height 6
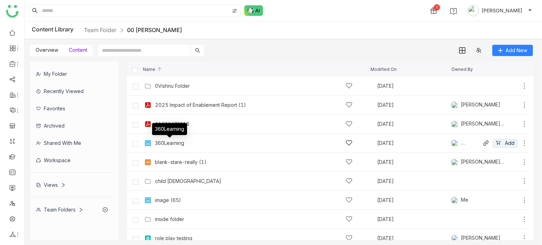
click at [177, 145] on div "360Learning" at bounding box center [169, 143] width 29 height 6
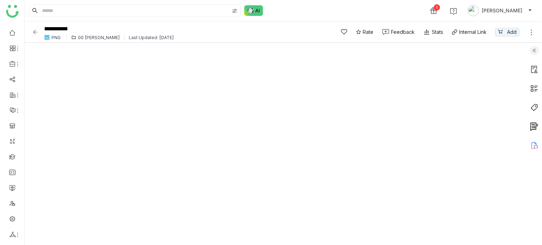
click at [533, 48] on img at bounding box center [534, 50] width 8 height 8
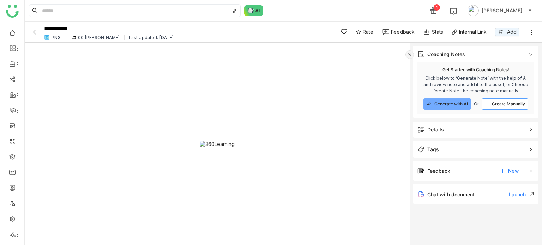
click at [502, 104] on span "Create Manually" at bounding box center [508, 104] width 33 height 6
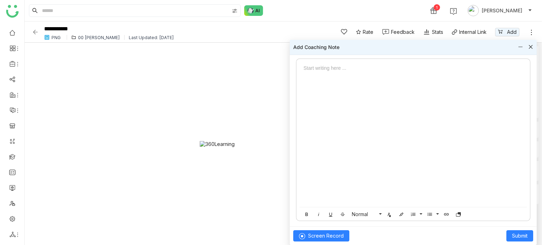
click at [363, 85] on div at bounding box center [413, 135] width 234 height 143
click at [520, 238] on span "Submit" at bounding box center [520, 236] width 16 height 8
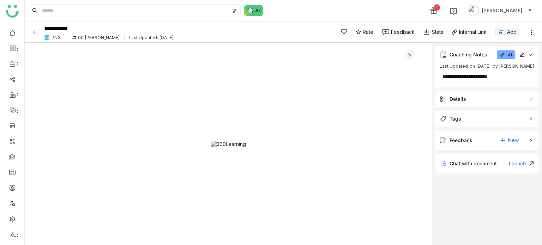
click at [523, 53] on icon at bounding box center [522, 55] width 5 height 5
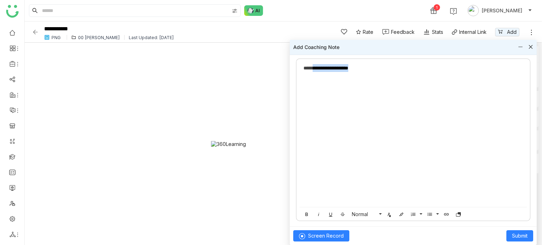
drag, startPoint x: 358, startPoint y: 69, endPoint x: 304, endPoint y: 67, distance: 53.7
click at [304, 67] on div "**********" at bounding box center [412, 68] width 219 height 8
click at [521, 234] on span "Submit" at bounding box center [520, 236] width 16 height 8
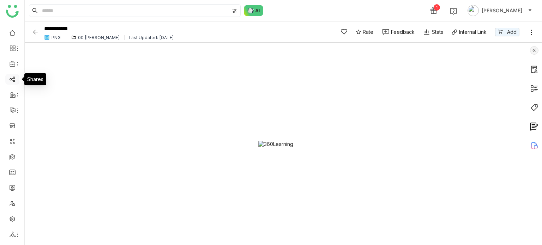
click at [16, 80] on link at bounding box center [12, 79] width 6 height 6
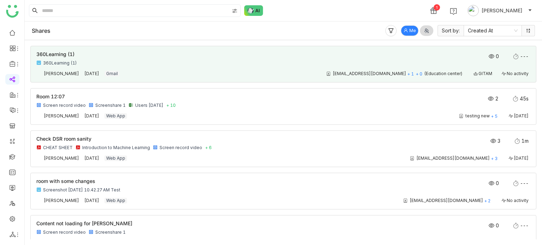
click at [206, 65] on div "360Learning (1)" at bounding box center [233, 63] width 395 height 6
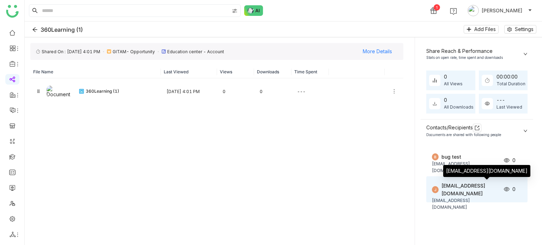
click at [450, 186] on div "[EMAIL_ADDRESS][DOMAIN_NAME]" at bounding box center [470, 190] width 58 height 16
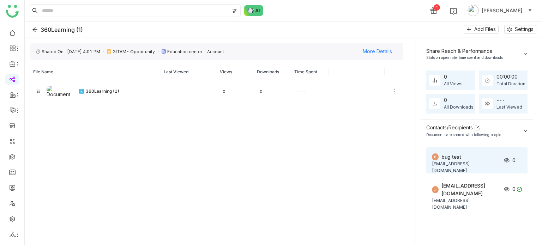
click at [466, 158] on div "bug test" at bounding box center [470, 157] width 58 height 8
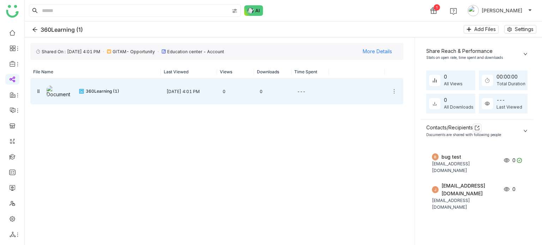
click at [235, 88] on div "0" at bounding box center [235, 91] width 37 height 17
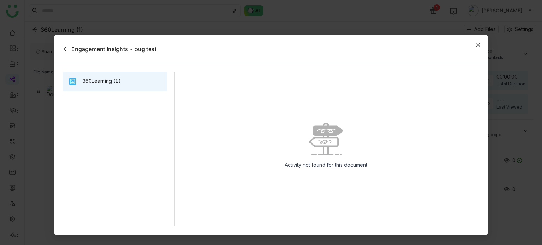
click at [479, 44] on icon "Close" at bounding box center [478, 45] width 6 height 6
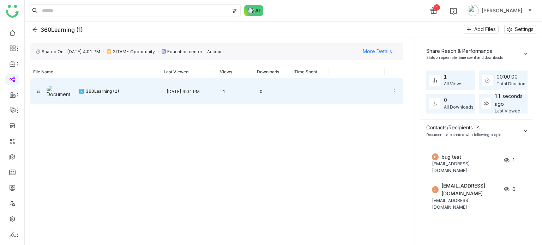
click at [168, 93] on div "[DATE] 4:04 PM" at bounding box center [189, 91] width 56 height 17
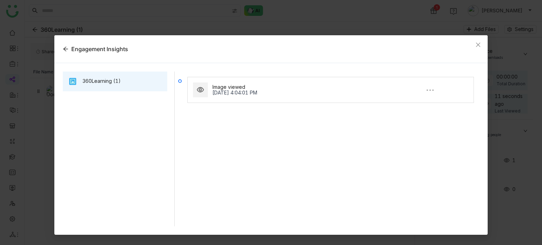
click at [336, 77] on nz-card "Image viewed [DATE] 4:04:01 PM ---" at bounding box center [330, 90] width 286 height 26
click at [346, 87] on div "Image viewed" at bounding box center [295, 87] width 167 height 6
click at [475, 42] on span "Close" at bounding box center [478, 44] width 19 height 19
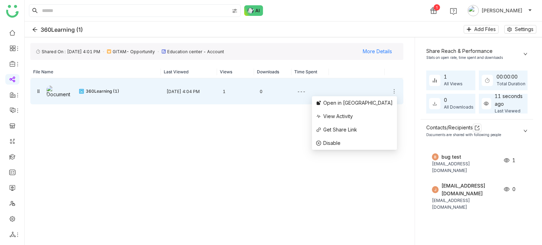
click at [395, 91] on icon at bounding box center [394, 92] width 6 height 6
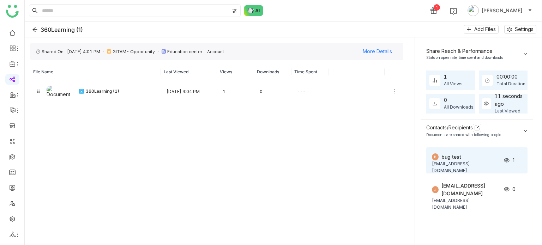
click at [505, 162] on img at bounding box center [507, 161] width 6 height 6
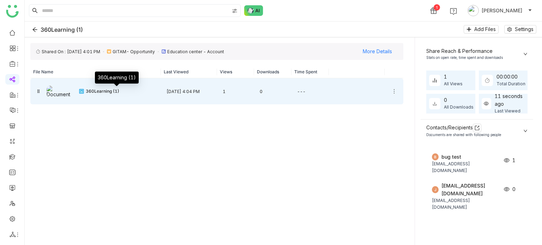
click at [116, 89] on div "360Learning (1)" at bounding box center [121, 92] width 70 height 6
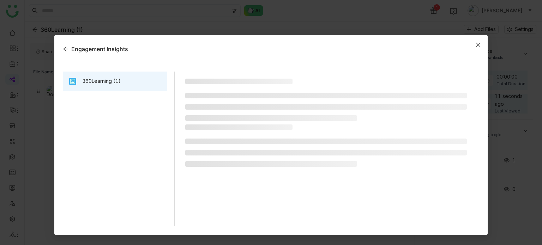
click at [482, 44] on span "Close" at bounding box center [478, 44] width 19 height 19
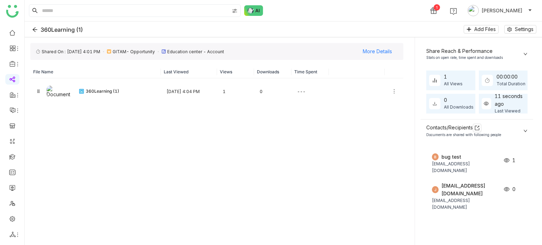
click at [100, 167] on div "FC359BC4-A5F2-4CC2-B274-524677642BAD Shared On : Sep 12, 2025, 4:01 PM GITAM- O…" at bounding box center [217, 141] width 384 height 208
click at [35, 27] on icon "Back" at bounding box center [35, 30] width 6 height 6
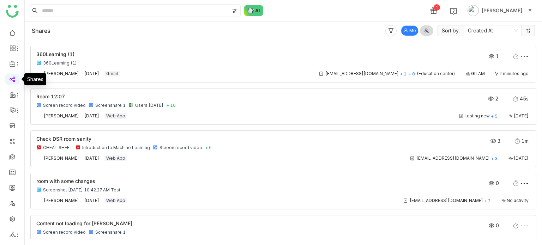
click at [14, 82] on link at bounding box center [12, 79] width 6 height 6
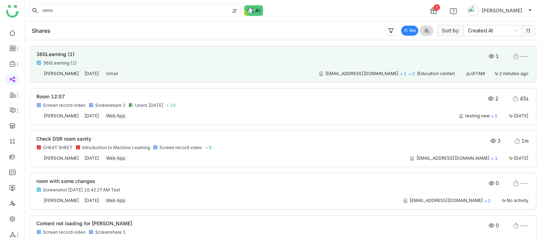
click at [79, 63] on div "360Learning (1)" at bounding box center [233, 63] width 395 height 6
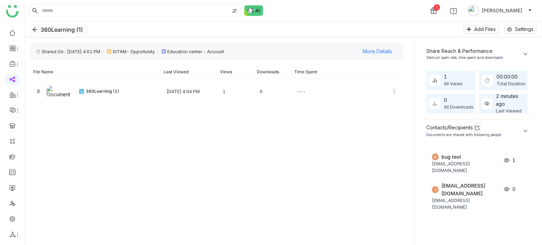
click at [34, 29] on icon "Back" at bounding box center [34, 30] width 5 height 5
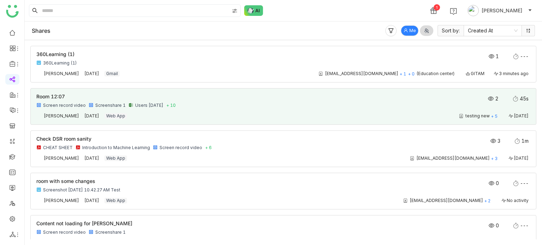
click at [97, 104] on div "Screenshare 1" at bounding box center [110, 106] width 30 height 6
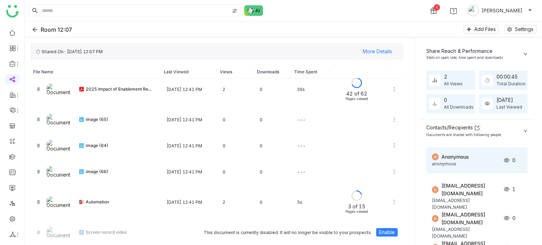
scroll to position [78, 0]
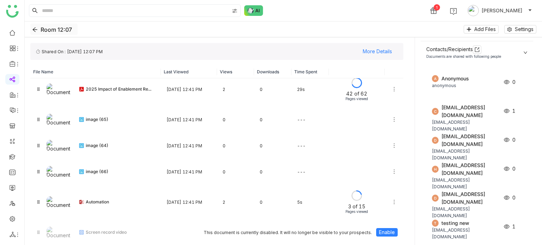
click at [35, 25] on button "Room 12:07" at bounding box center [53, 29] width 47 height 11
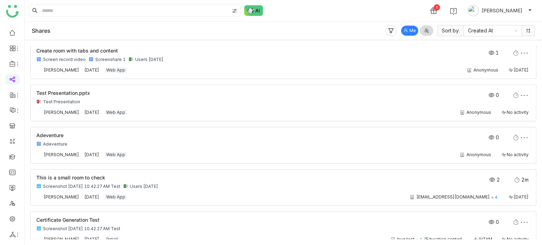
scroll to position [571, 0]
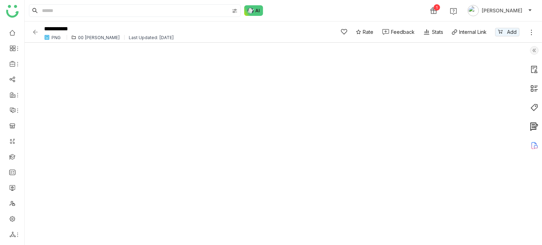
click at [37, 32] on img at bounding box center [35, 32] width 7 height 7
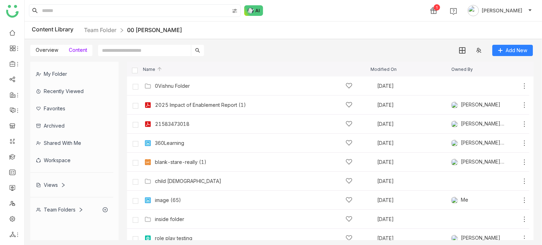
click at [281, 67] on div "Name" at bounding box center [249, 69] width 242 height 5
click at [195, 119] on div "21583473018 [DATE] [PERSON_NAME] [PERSON_NAME] Add" at bounding box center [335, 124] width 385 height 11
